Goal: Information Seeking & Learning: Learn about a topic

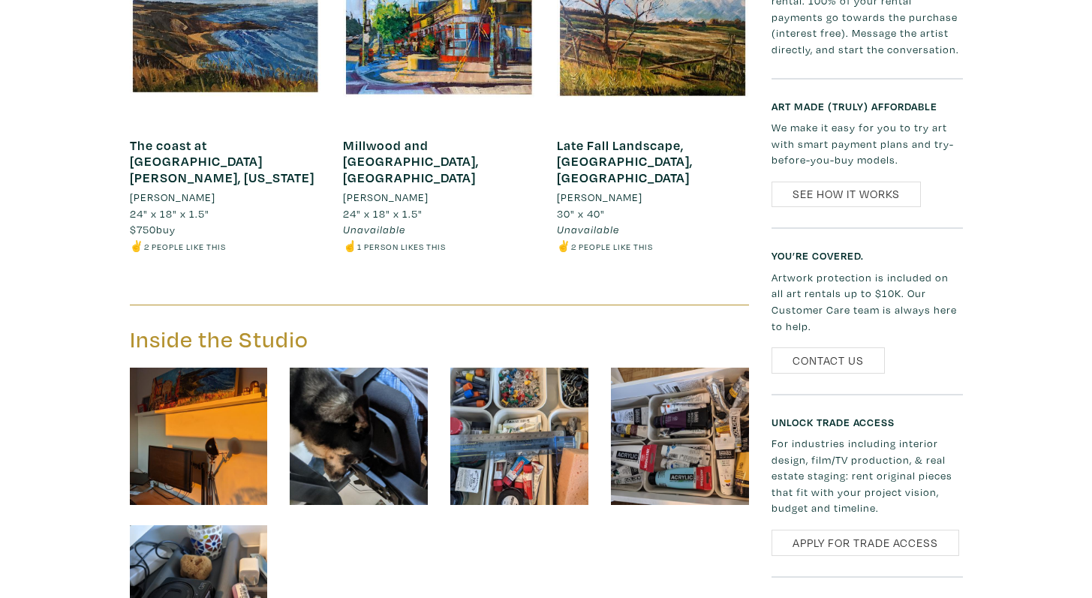
scroll to position [849, 0]
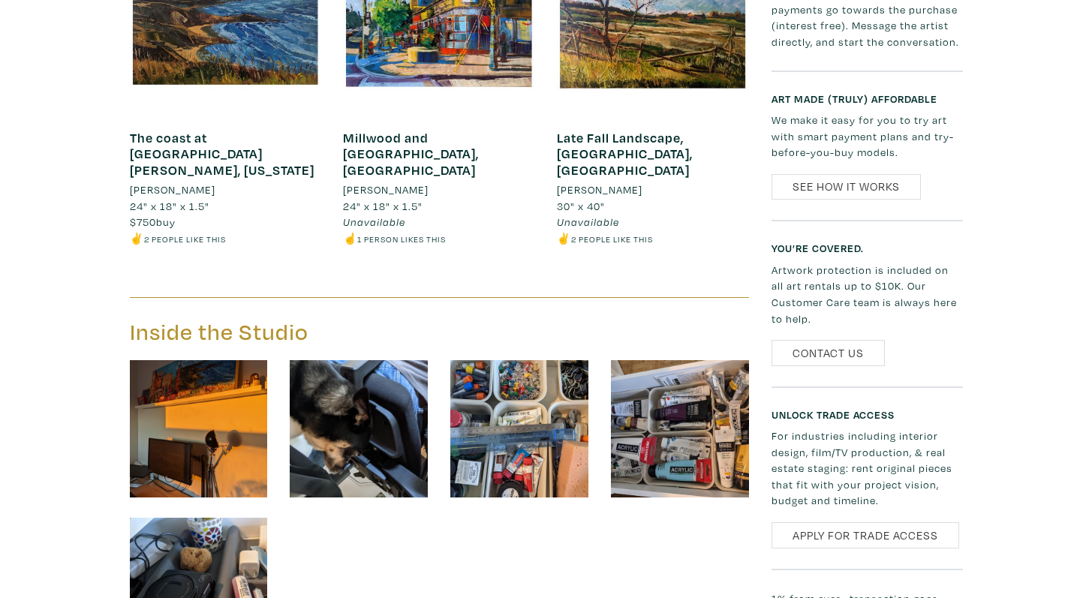
click at [177, 387] on img at bounding box center [199, 429] width 138 height 138
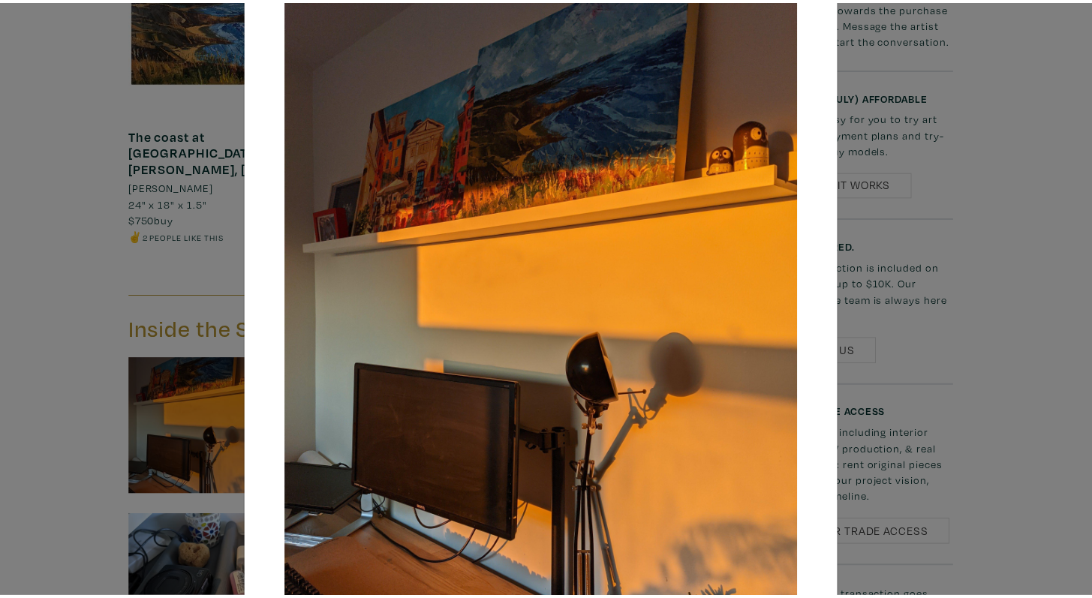
scroll to position [222, 0]
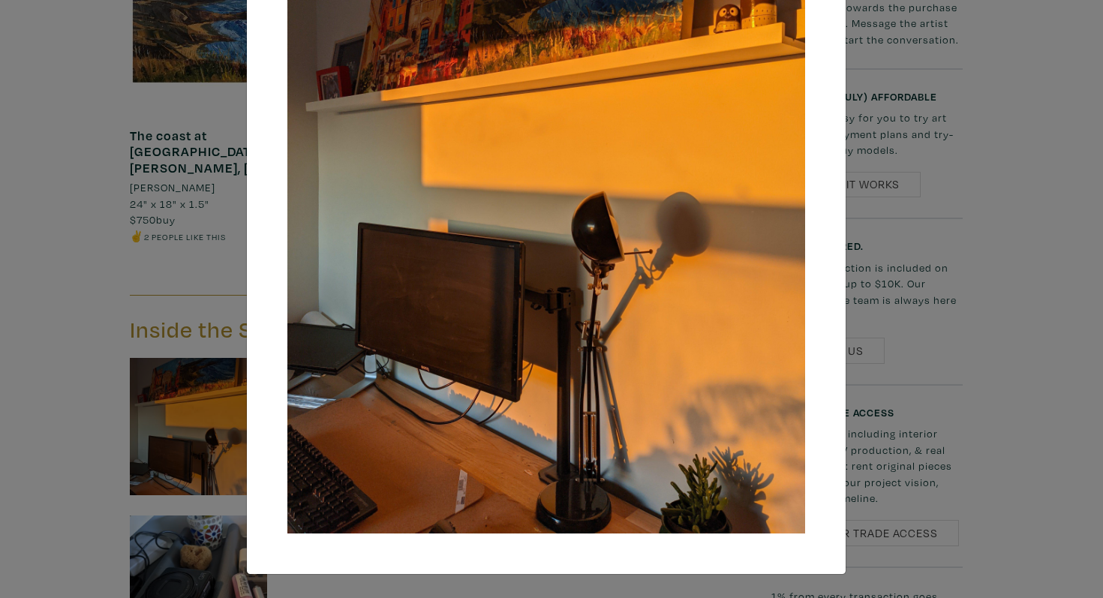
click at [79, 387] on div "× Save changes Close" at bounding box center [551, 299] width 1103 height 598
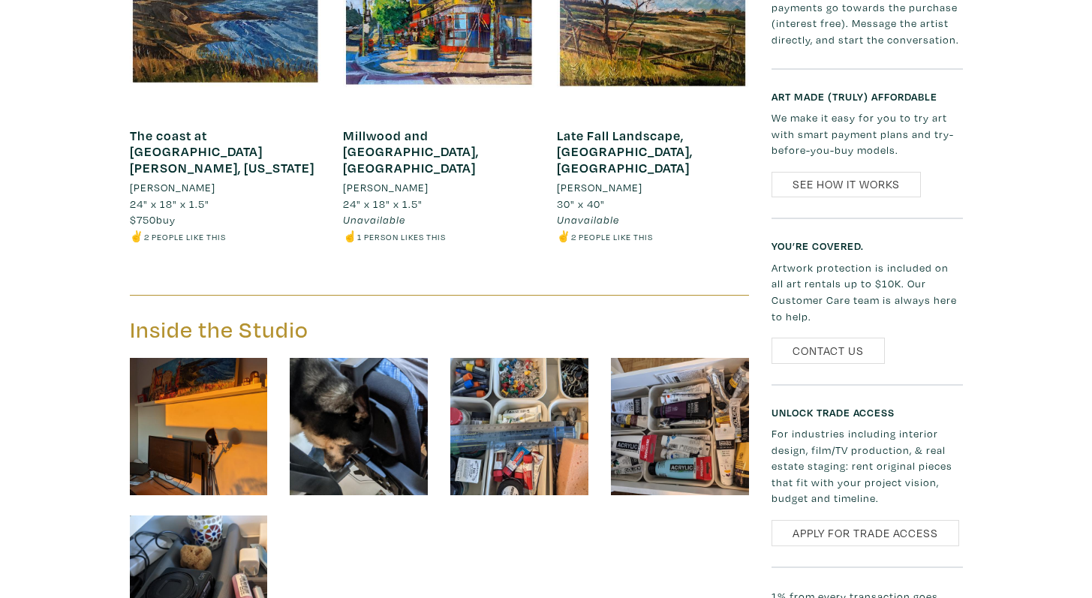
click at [317, 393] on img at bounding box center [359, 427] width 138 height 138
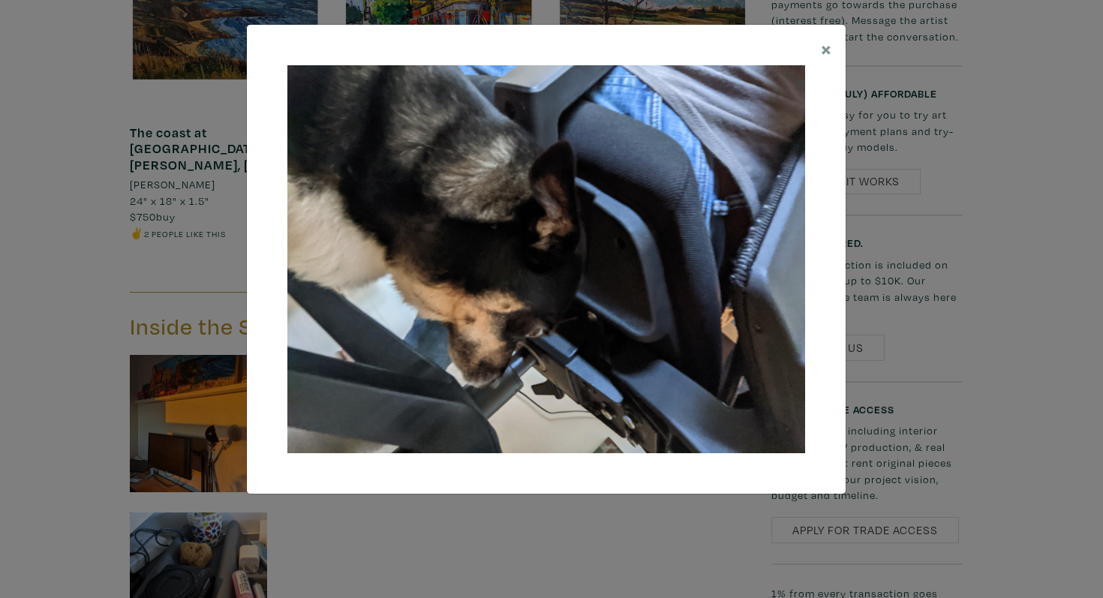
click at [98, 361] on div "× Save changes Close" at bounding box center [551, 299] width 1103 height 598
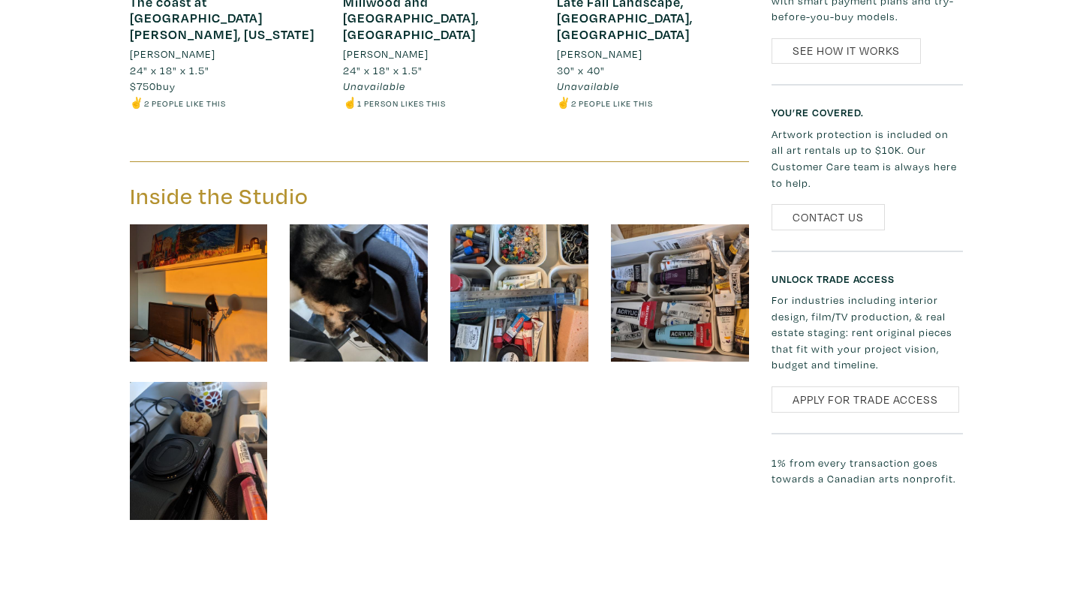
scroll to position [985, 0]
click at [190, 430] on img at bounding box center [199, 450] width 138 height 138
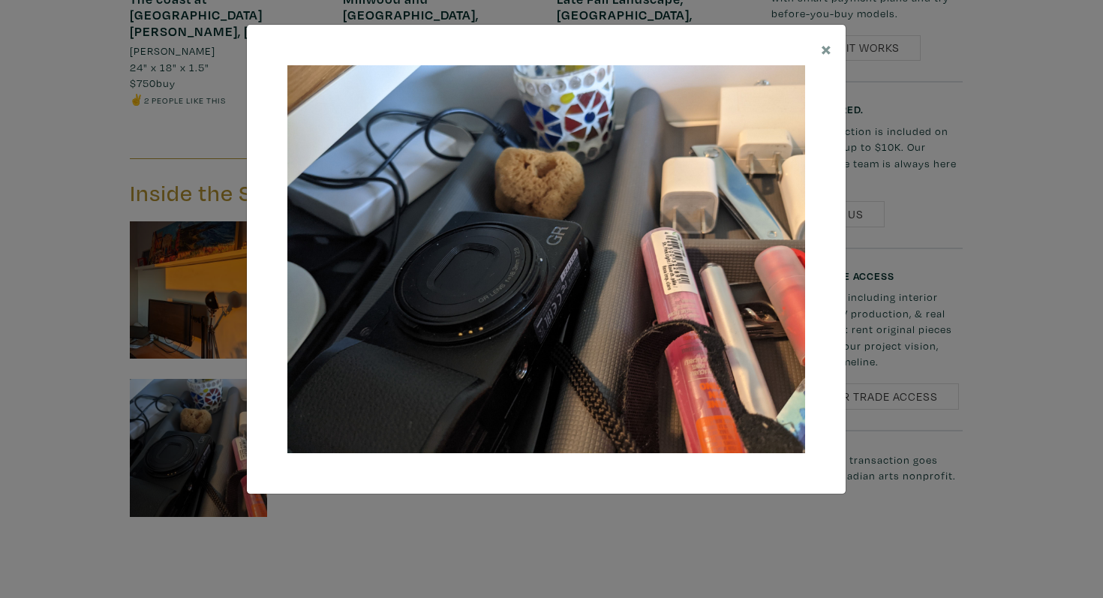
click at [0, 360] on div "× Save changes Close" at bounding box center [551, 299] width 1103 height 598
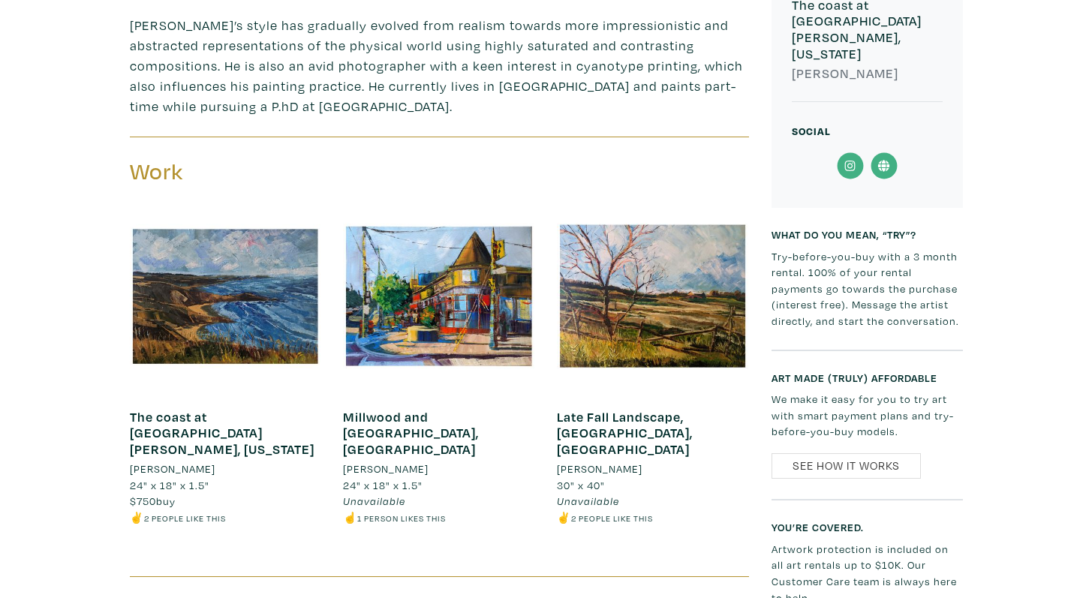
scroll to position [571, 0]
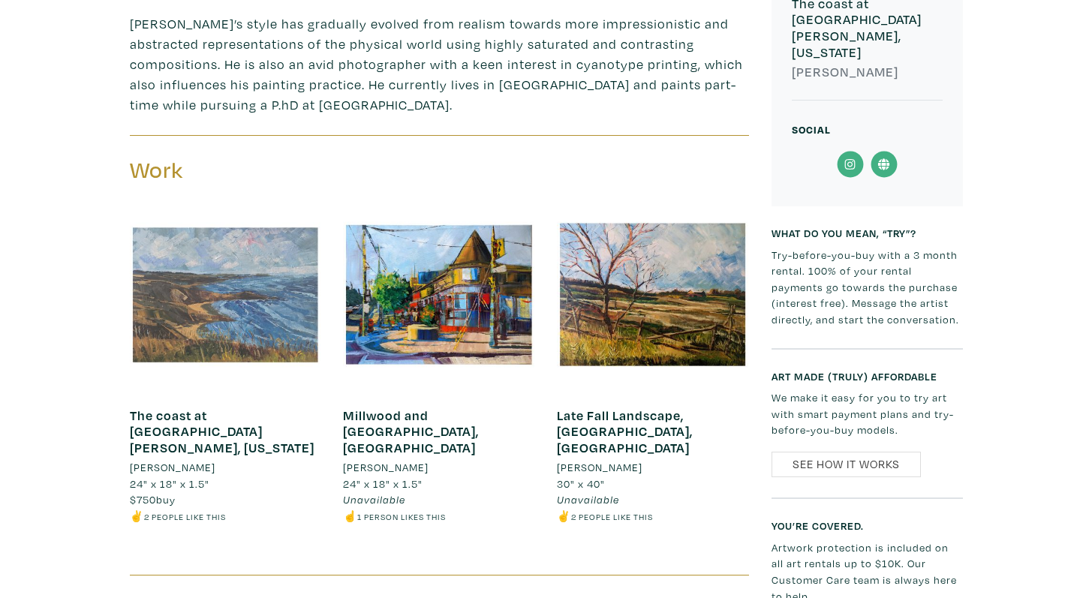
click at [236, 325] on div at bounding box center [225, 294] width 191 height 191
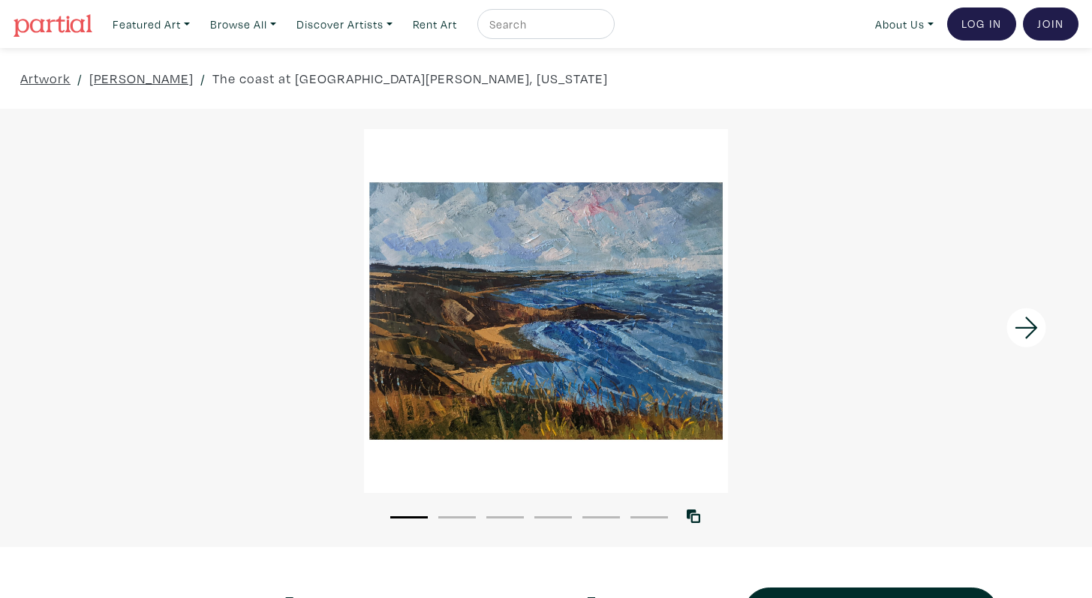
click at [450, 336] on div at bounding box center [546, 311] width 1092 height 364
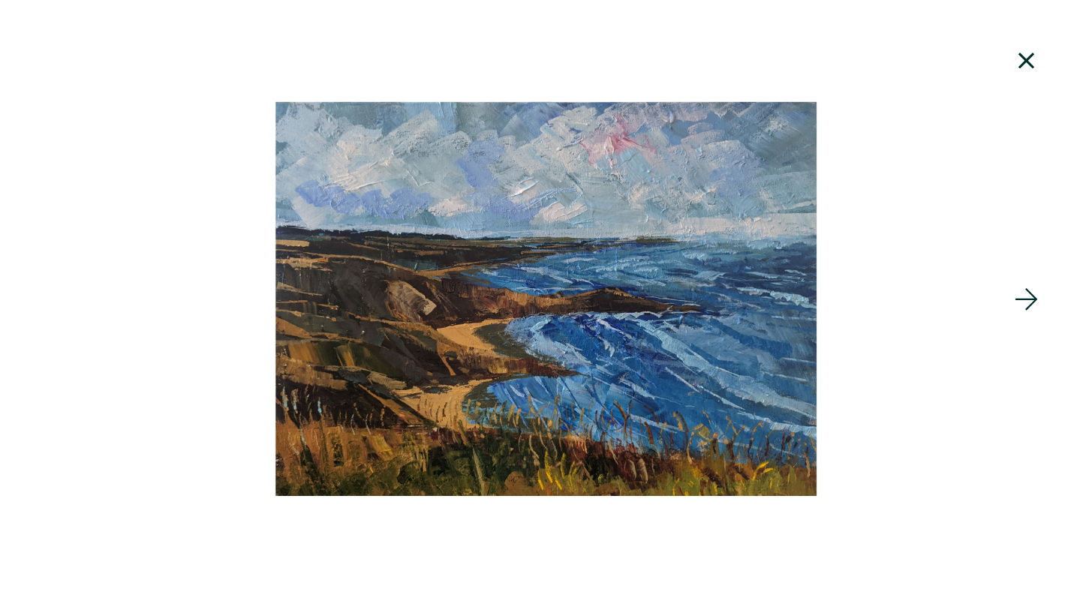
click at [1030, 66] on icon at bounding box center [1026, 61] width 16 height 16
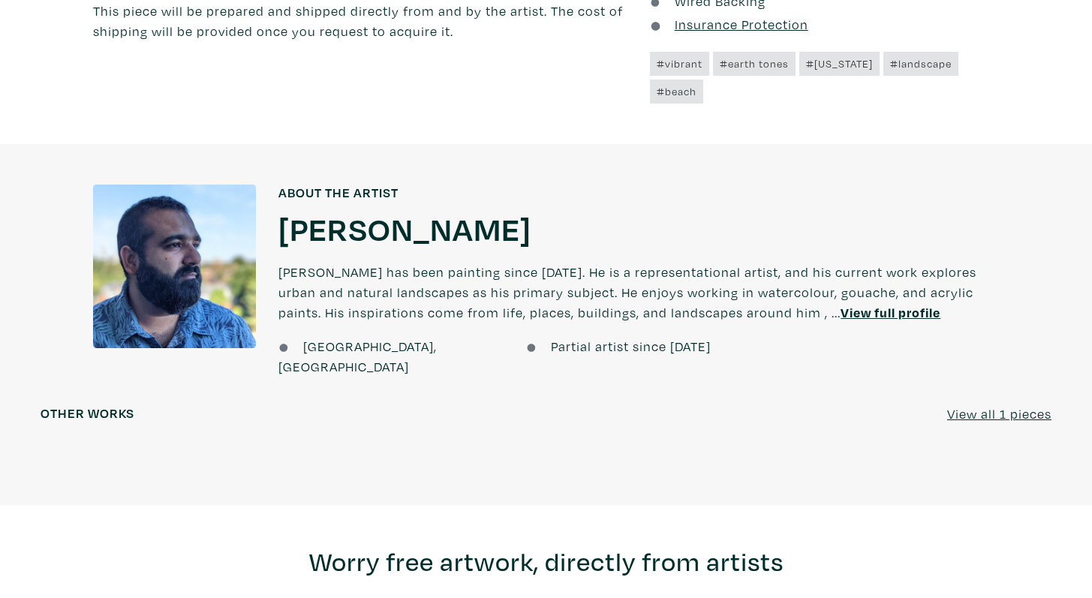
scroll to position [1052, 0]
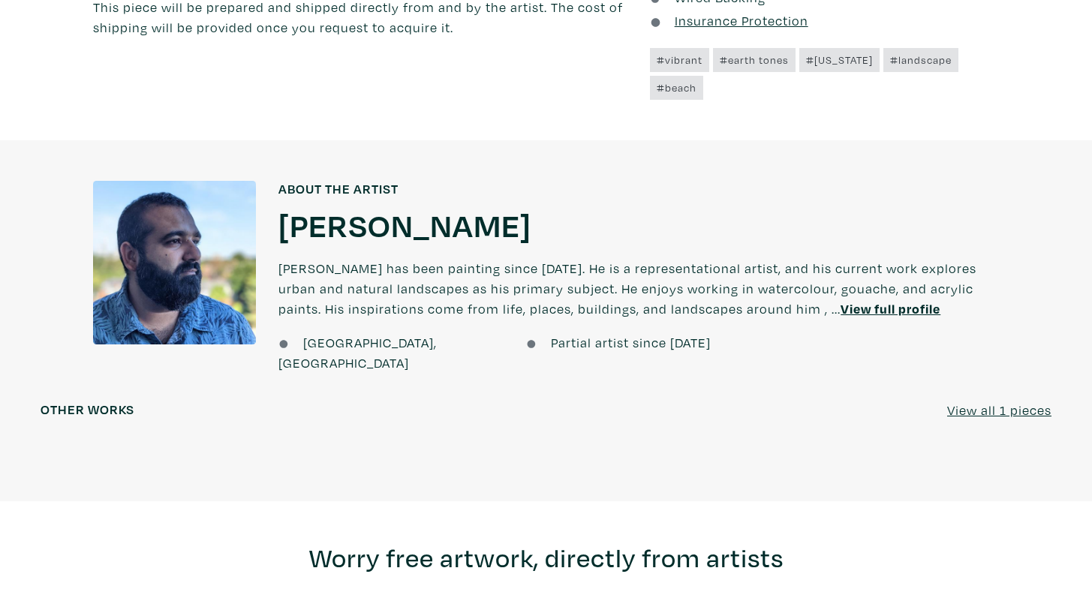
click at [841, 300] on u "View full profile" at bounding box center [891, 308] width 100 height 17
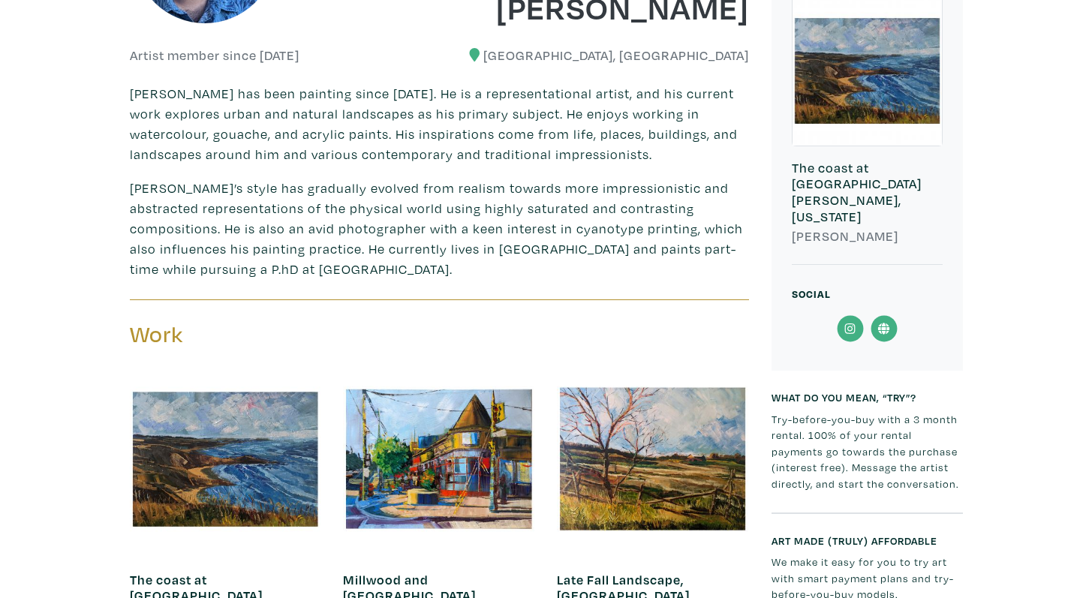
scroll to position [412, 0]
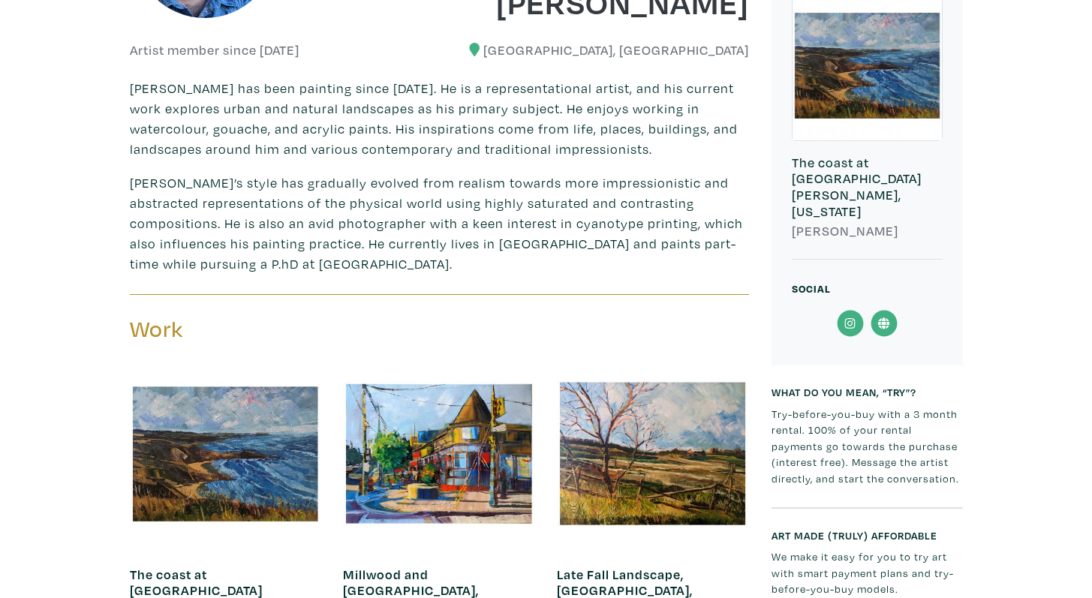
click at [157, 130] on p "Yasir Hameed has been painting since 2010. He is a representational artist, and…" at bounding box center [439, 118] width 619 height 81
click at [155, 130] on p "Yasir Hameed has been painting since 2010. He is a representational artist, and…" at bounding box center [439, 118] width 619 height 81
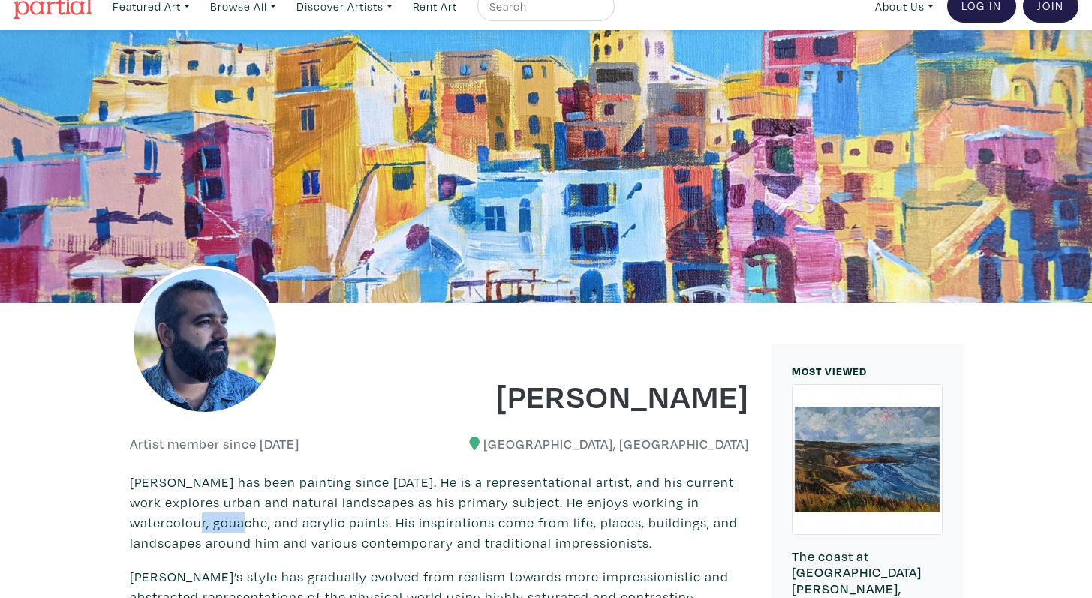
scroll to position [0, 0]
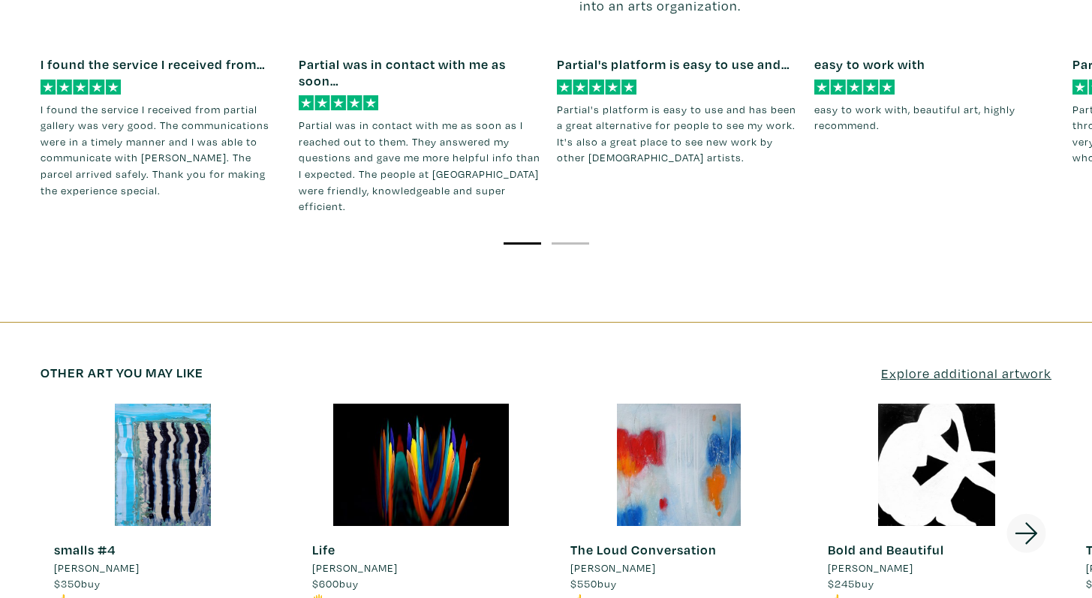
scroll to position [1728, 0]
